Goal: Task Accomplishment & Management: Use online tool/utility

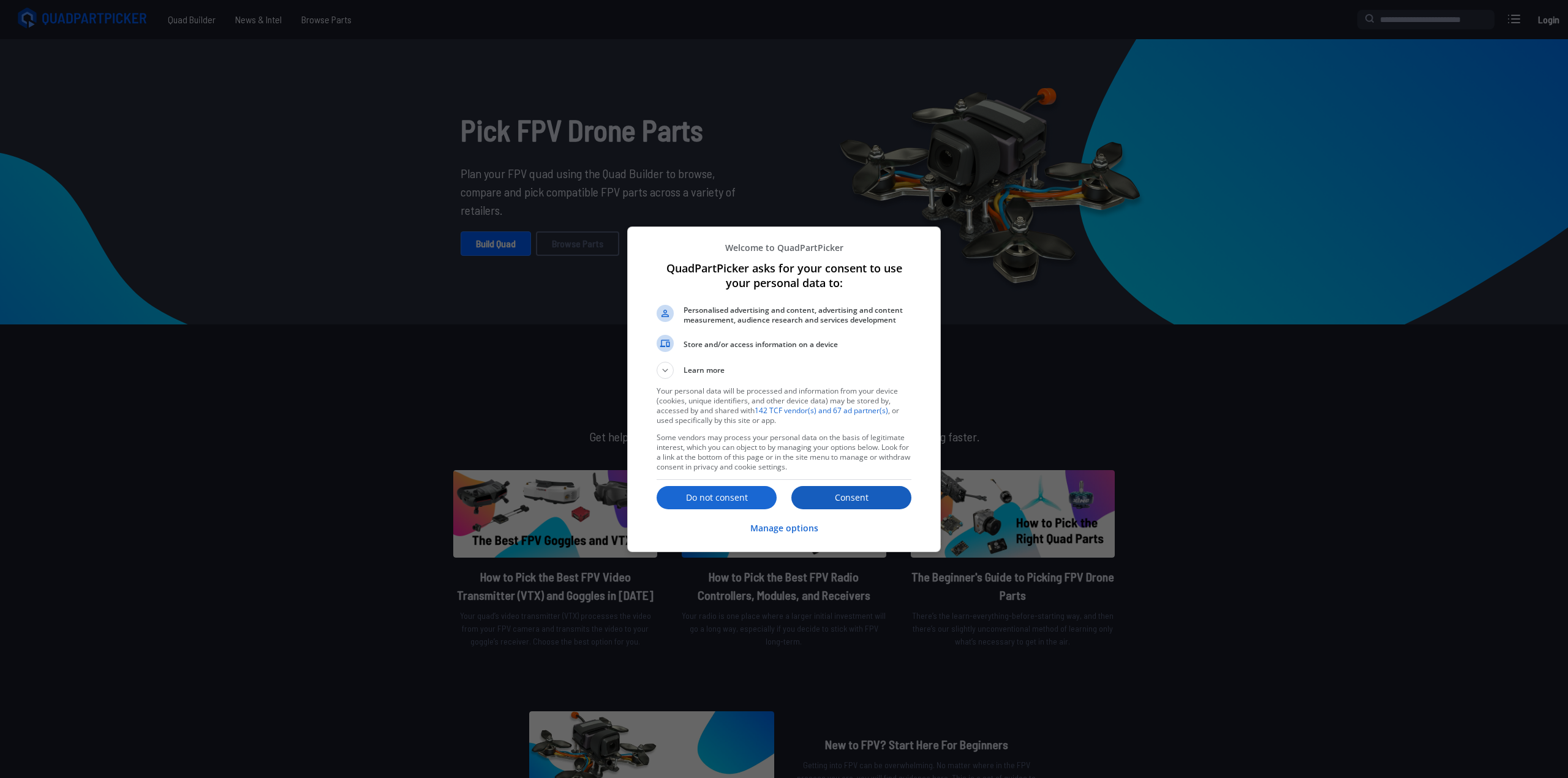
click at [854, 492] on p "Consent" at bounding box center [851, 498] width 120 height 12
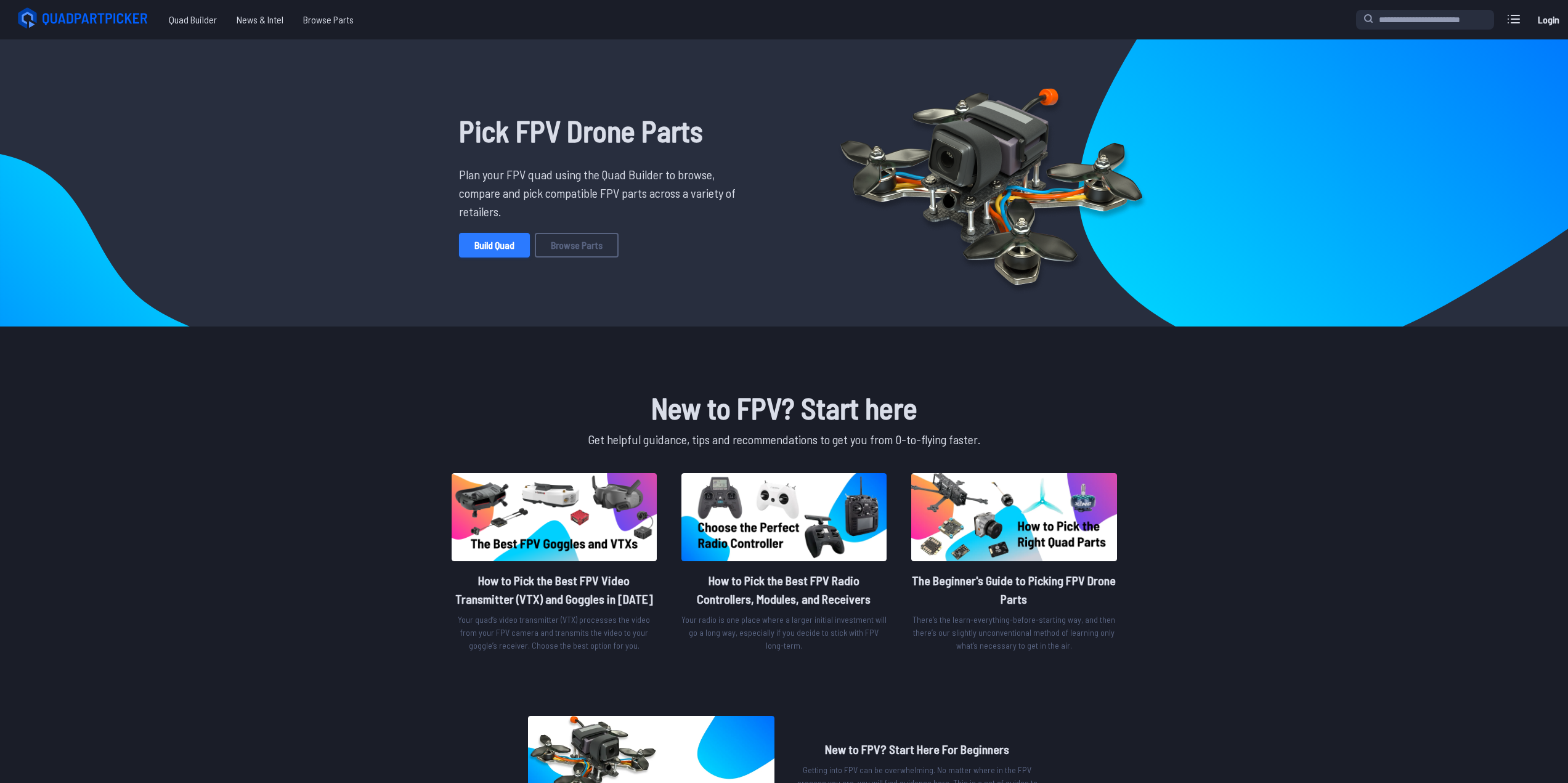
click at [504, 247] on link "Build Quad" at bounding box center [494, 245] width 71 height 25
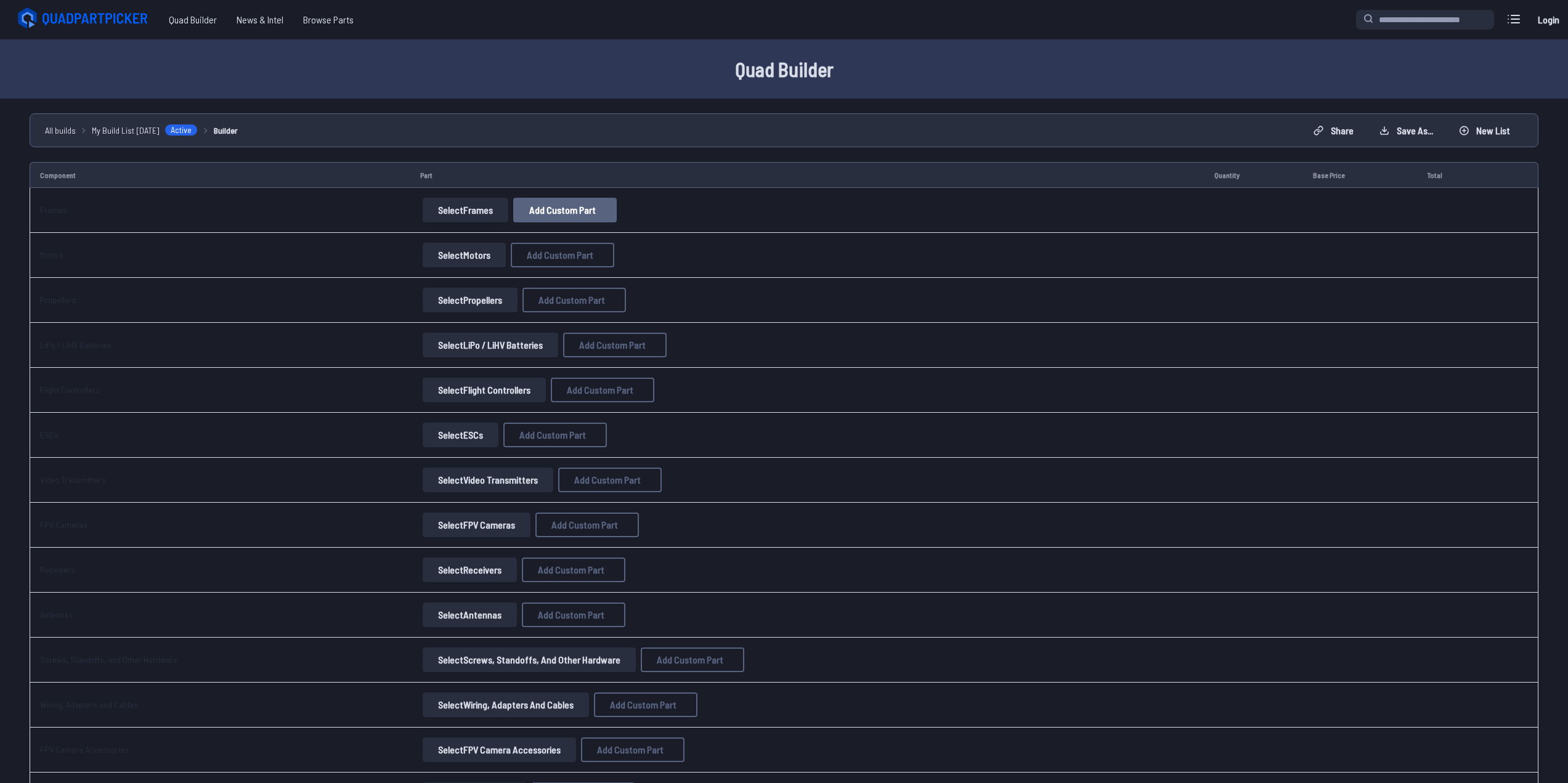
click at [536, 203] on button "Add Custom Part" at bounding box center [565, 209] width 104 height 25
select select "**********"
click at [908, 220] on icon at bounding box center [904, 225] width 11 height 11
click at [489, 258] on button "Select Motors" at bounding box center [464, 254] width 83 height 25
click at [480, 251] on button "Select Motors" at bounding box center [464, 254] width 83 height 25
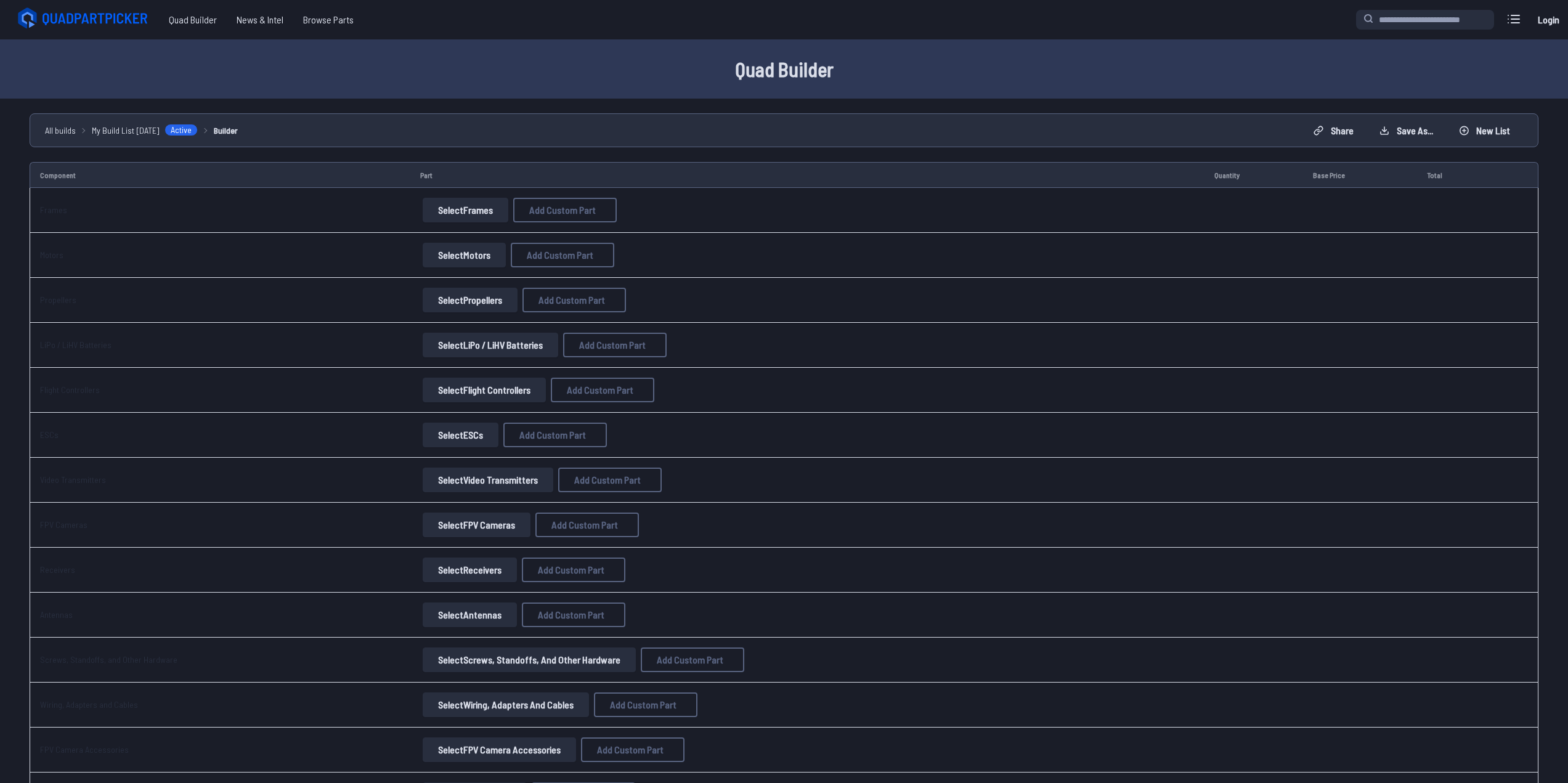
click at [388, 315] on td "Propellers" at bounding box center [219, 300] width 381 height 45
click at [460, 254] on button "Select Motors" at bounding box center [464, 254] width 83 height 25
